Goal: Find specific page/section: Find specific page/section

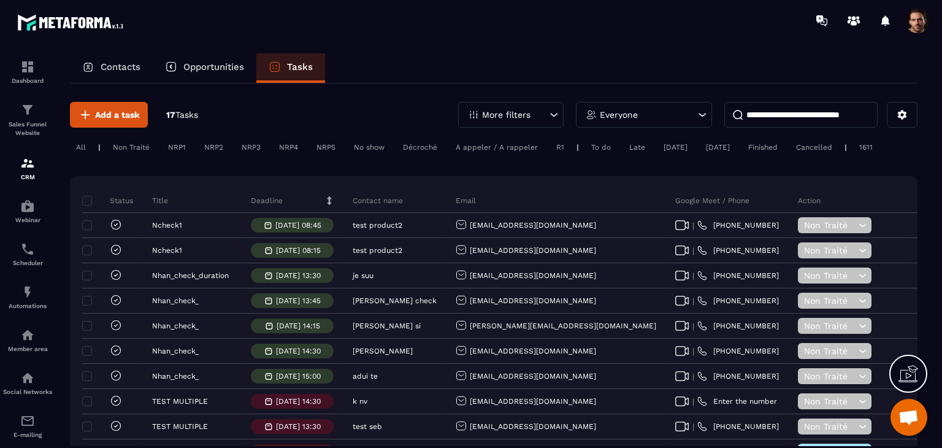
click at [118, 59] on div "Contacts" at bounding box center [111, 67] width 83 height 29
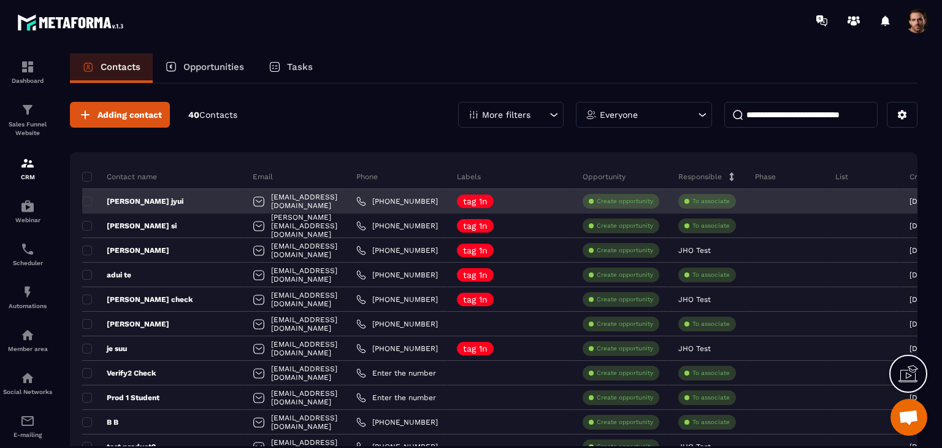
click at [120, 204] on p "[PERSON_NAME] jyui" at bounding box center [132, 201] width 101 height 10
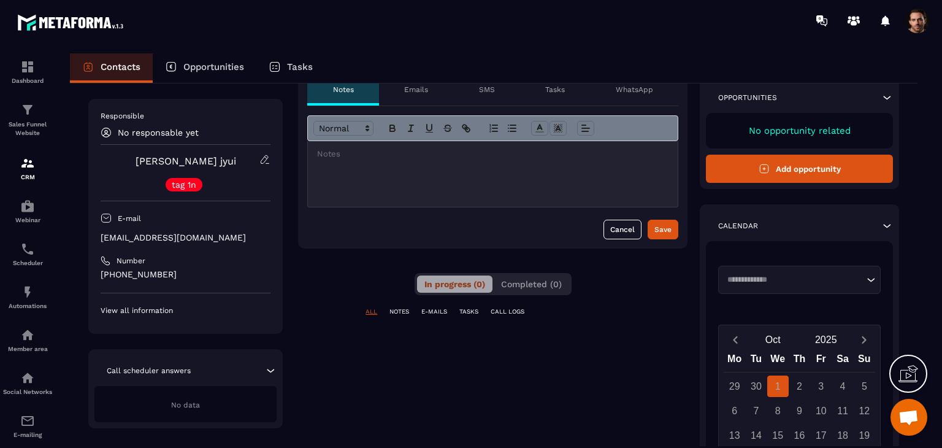
scroll to position [272, 0]
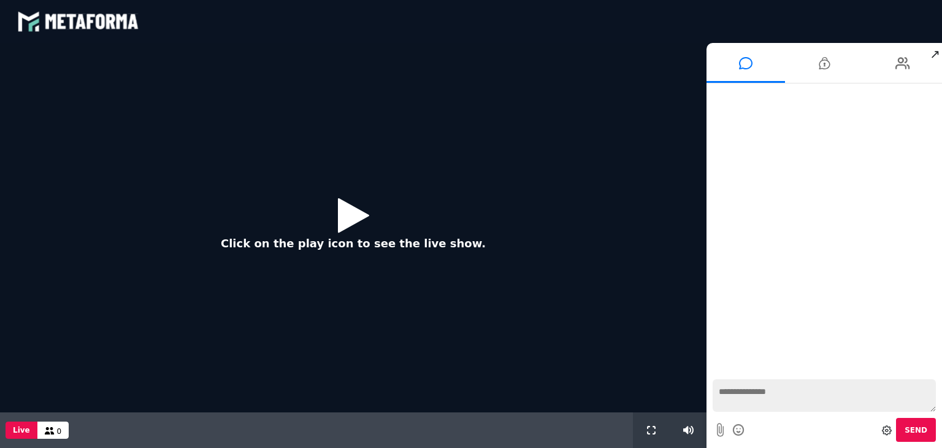
click at [349, 221] on icon at bounding box center [353, 215] width 31 height 40
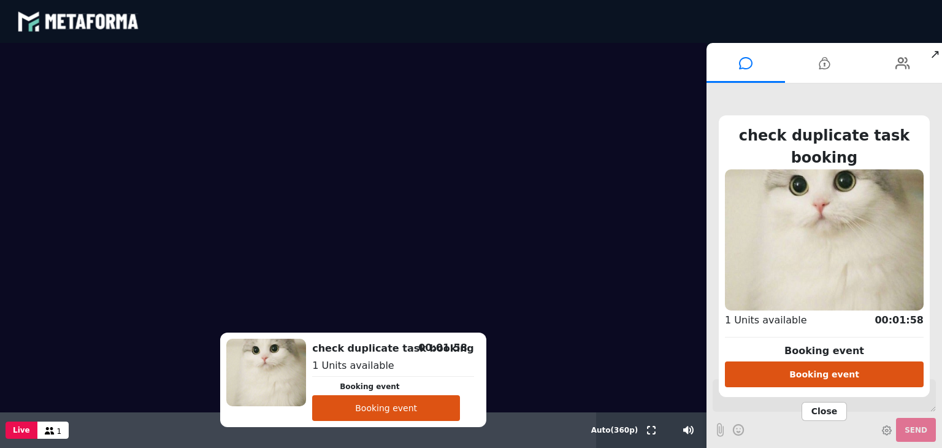
click at [363, 418] on button "Booking event" at bounding box center [386, 408] width 148 height 26
